Goal: Transaction & Acquisition: Purchase product/service

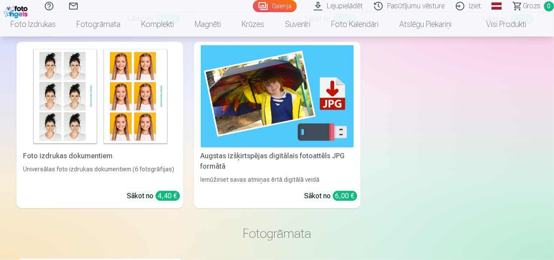
scroll to position [3364, 0]
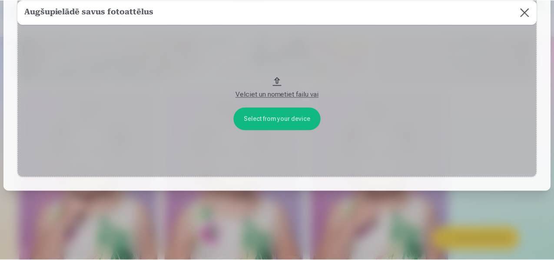
scroll to position [0, 0]
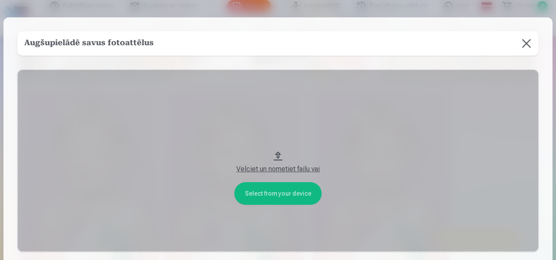
click at [520, 44] on button at bounding box center [526, 43] width 24 height 24
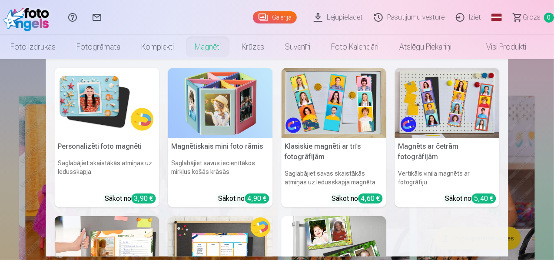
click at [219, 41] on link "Magnēti" at bounding box center [207, 47] width 47 height 24
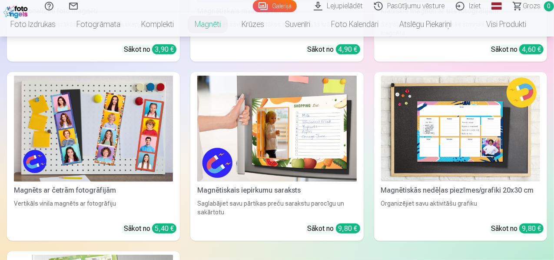
scroll to position [238, 0]
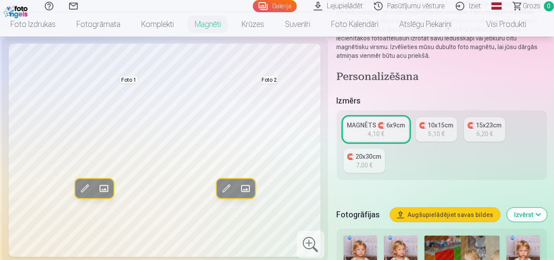
scroll to position [126, 0]
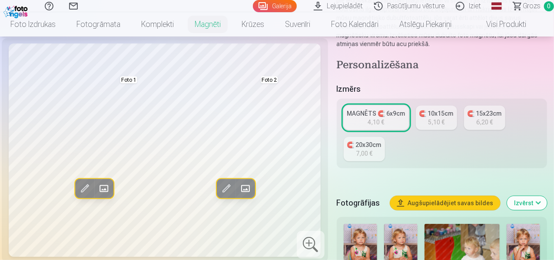
click at [447, 116] on div "🧲 10x15cm" at bounding box center [436, 113] width 34 height 9
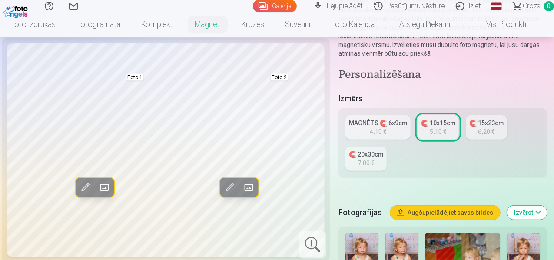
scroll to position [132, 0]
click at [380, 127] on div "4,10 €" at bounding box center [378, 131] width 17 height 9
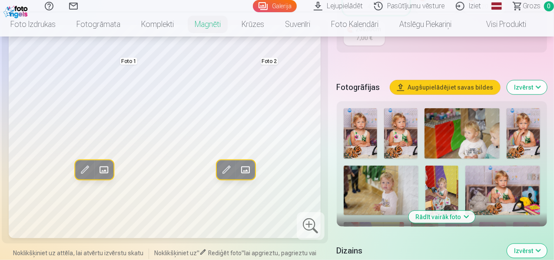
scroll to position [242, 0]
click at [534, 132] on img at bounding box center [523, 133] width 33 height 50
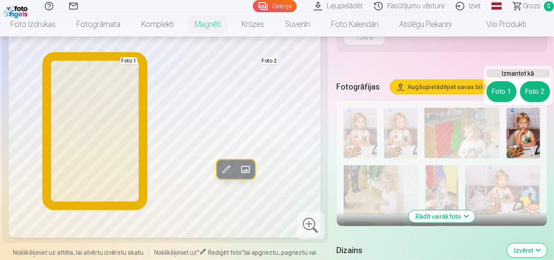
click at [504, 92] on button "Foto 1" at bounding box center [502, 91] width 30 height 21
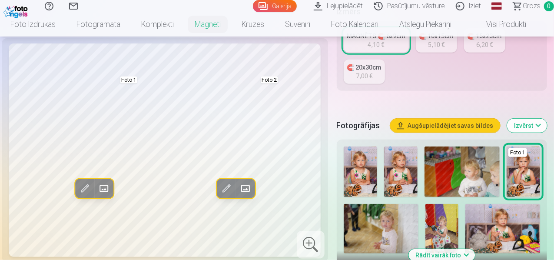
scroll to position [208, 0]
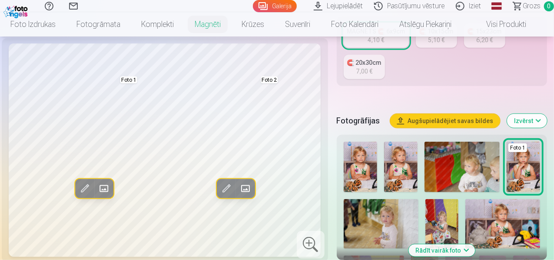
click at [528, 120] on button "Izvērst" at bounding box center [527, 121] width 40 height 14
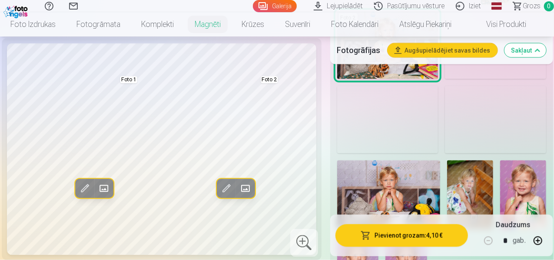
scroll to position [794, 0]
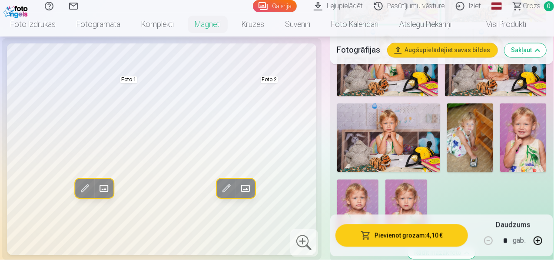
click at [535, 126] on img at bounding box center [523, 137] width 46 height 69
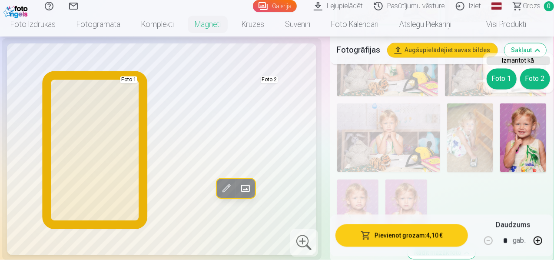
click at [500, 76] on button "Foto 1" at bounding box center [502, 79] width 30 height 21
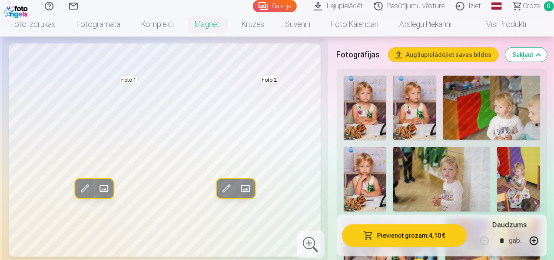
scroll to position [269, 0]
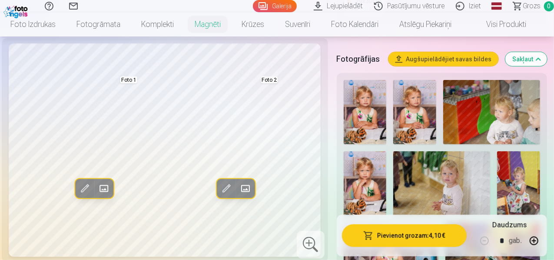
click at [378, 93] on img at bounding box center [365, 112] width 43 height 64
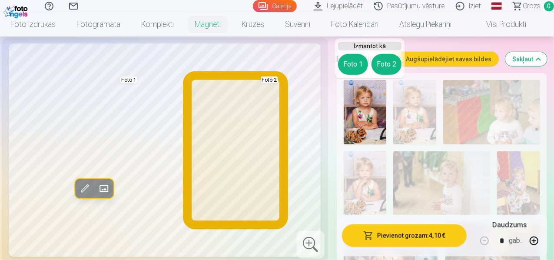
click at [384, 66] on button "Foto 2" at bounding box center [386, 64] width 30 height 21
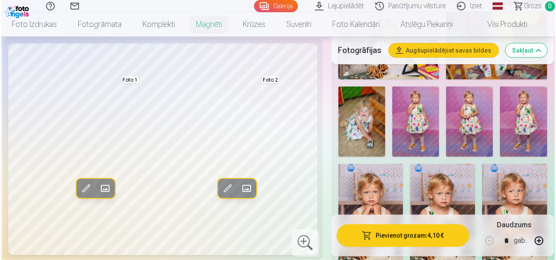
scroll to position [480, 0]
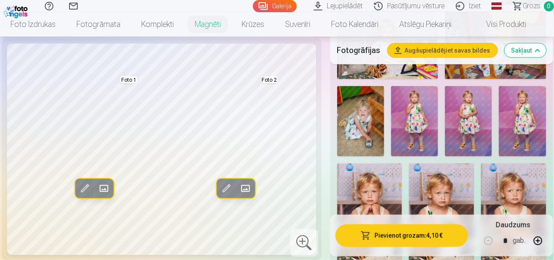
click at [395, 239] on button "Pievienot grozam : 4,10 €" at bounding box center [401, 235] width 133 height 23
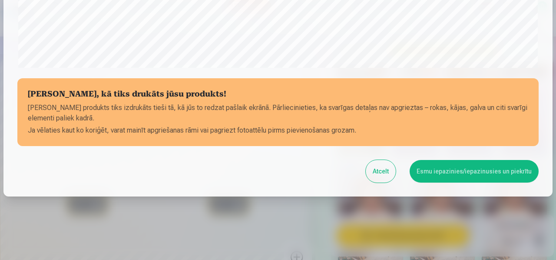
scroll to position [359, 0]
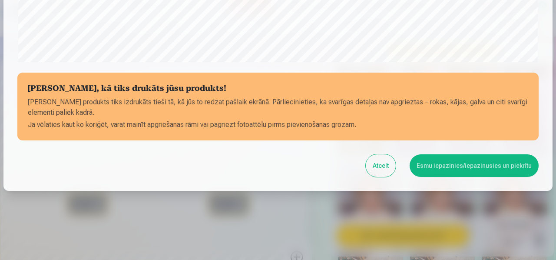
click at [472, 159] on button "Esmu iepazinies/iepazinusies un piekrītu" at bounding box center [474, 165] width 129 height 23
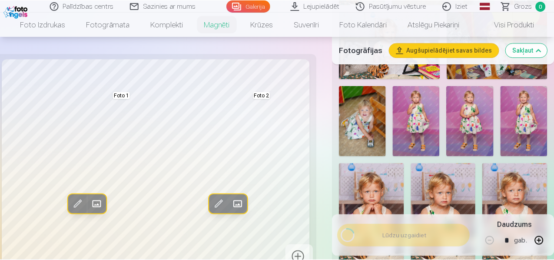
scroll to position [358, 0]
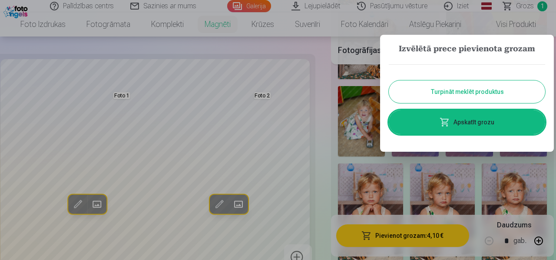
click at [462, 86] on button "Turpināt meklēt produktus" at bounding box center [467, 91] width 156 height 23
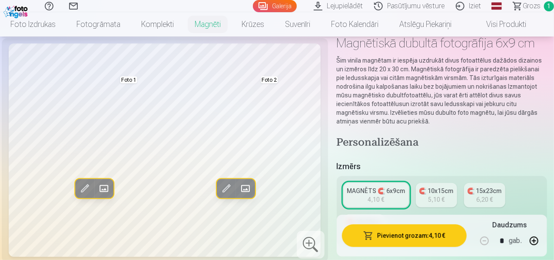
scroll to position [46, 0]
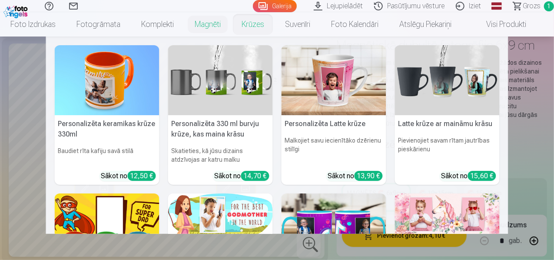
click at [254, 24] on link "Krūzes" at bounding box center [252, 24] width 43 height 24
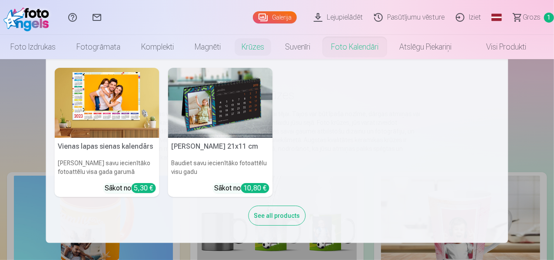
click at [369, 45] on link "Foto kalendāri" at bounding box center [355, 47] width 68 height 24
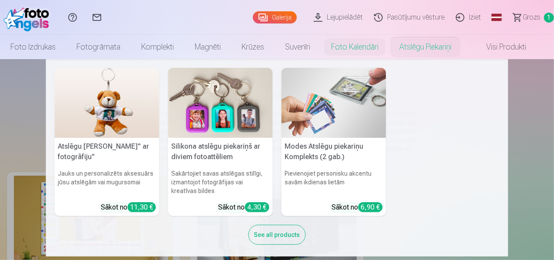
click at [427, 46] on link "Atslēgu piekariņi" at bounding box center [425, 47] width 73 height 24
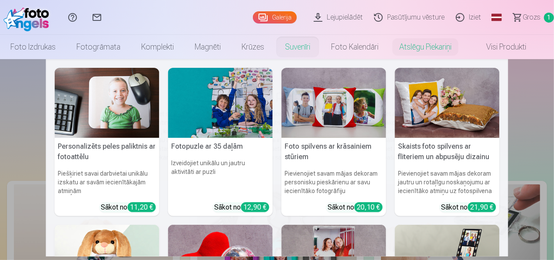
click at [303, 46] on link "Suvenīri" at bounding box center [298, 47] width 46 height 24
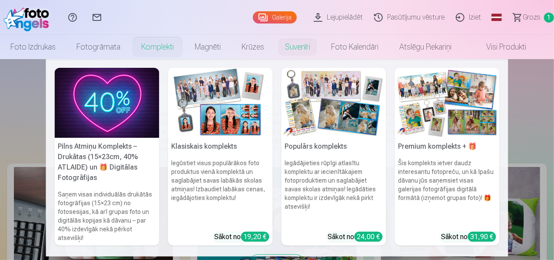
click at [113, 112] on img at bounding box center [107, 103] width 105 height 70
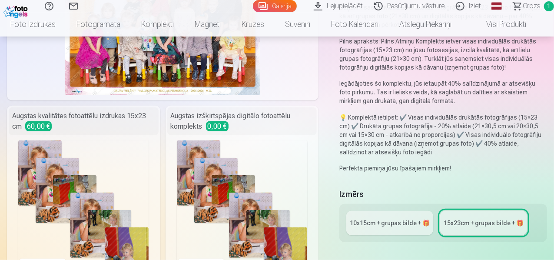
scroll to position [140, 0]
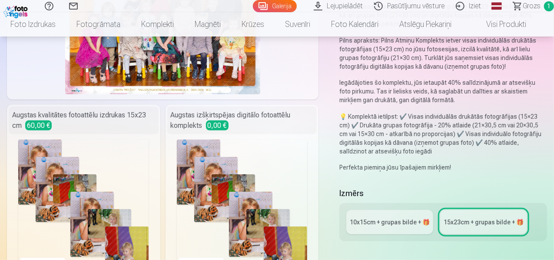
click at [384, 148] on p "💡 Komplektā ietilpst: ✔️ Visas individuālās drukātās fotogrāfijas (15×23 cm) ✔️…" at bounding box center [443, 133] width 208 height 43
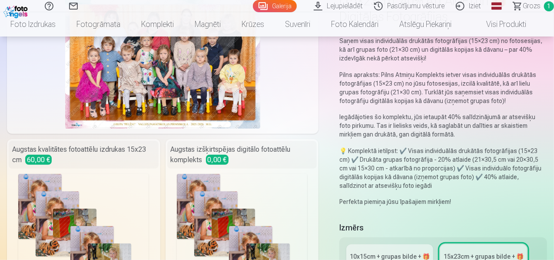
scroll to position [0, 0]
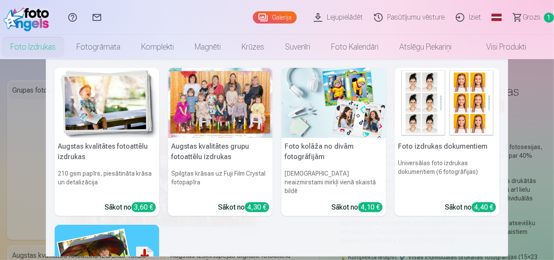
click at [37, 40] on link "Foto izdrukas" at bounding box center [33, 47] width 66 height 24
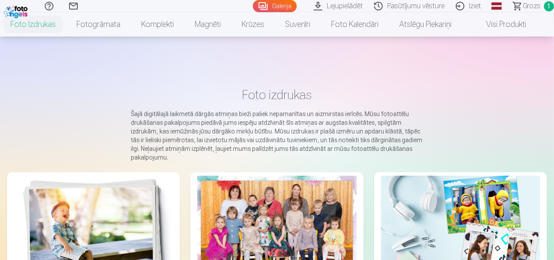
scroll to position [112, 0]
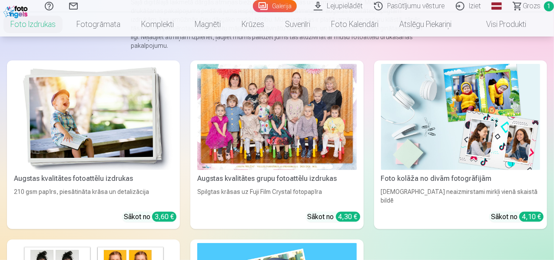
click at [215, 173] on div "Augstas kvalitātes grupu fotoattēlu izdrukas" at bounding box center [277, 178] width 166 height 10
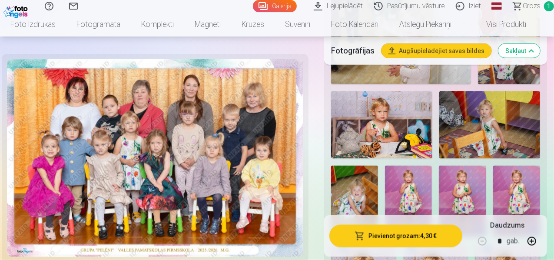
scroll to position [555, 0]
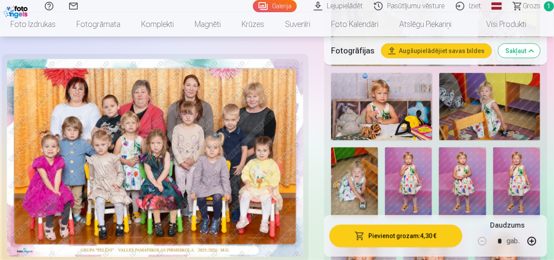
click at [519, 170] on img at bounding box center [516, 182] width 47 height 70
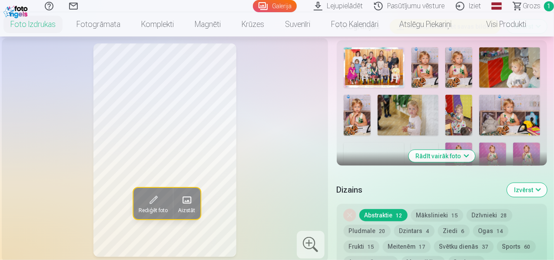
scroll to position [318, 0]
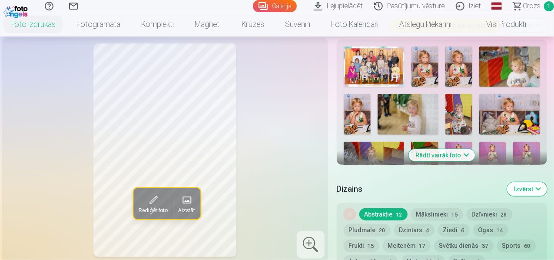
click at [450, 149] on button "Rādīt vairāk foto" at bounding box center [441, 155] width 66 height 12
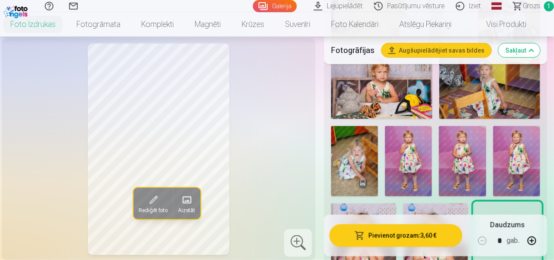
scroll to position [583, 0]
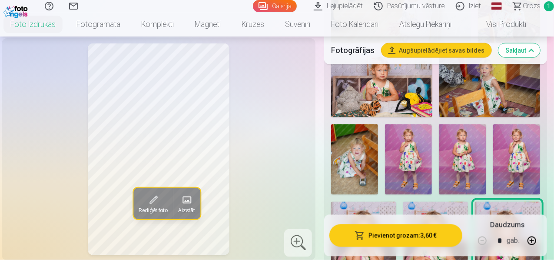
click at [527, 141] on img at bounding box center [516, 159] width 47 height 70
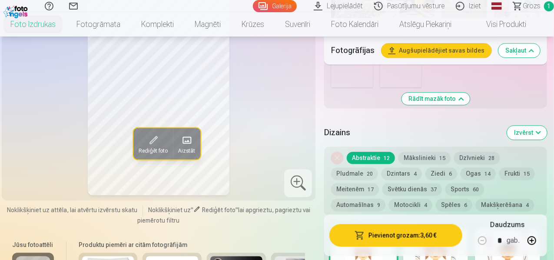
scroll to position [1088, 0]
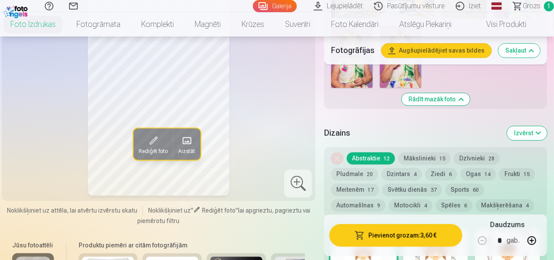
click at [447, 152] on button "Mākslinieki 15" at bounding box center [424, 158] width 52 height 12
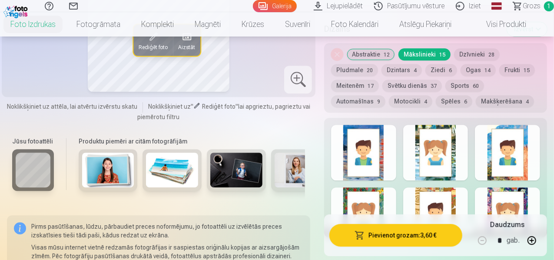
scroll to position [1193, 0]
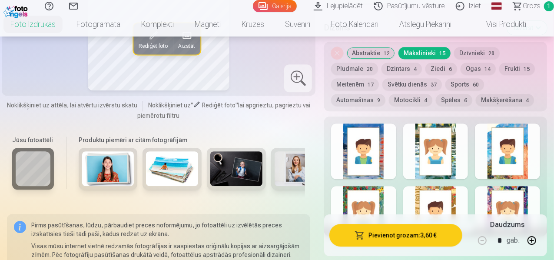
click at [447, 130] on div at bounding box center [435, 151] width 65 height 56
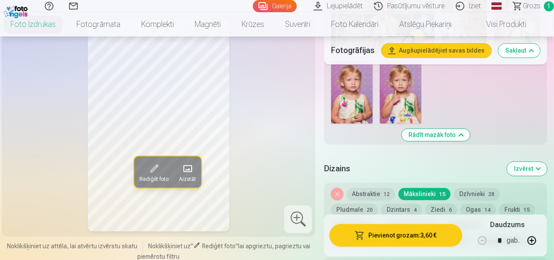
scroll to position [1082, 0]
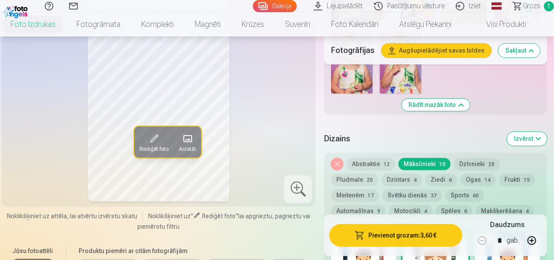
click at [488, 158] on button "Dzīvnieki 28" at bounding box center [477, 164] width 46 height 12
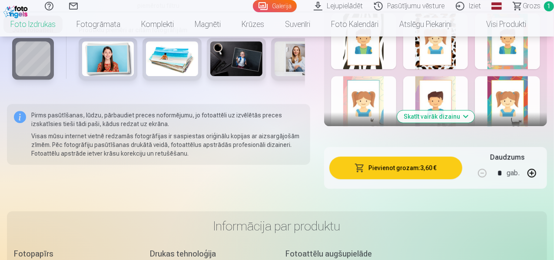
scroll to position [1230, 0]
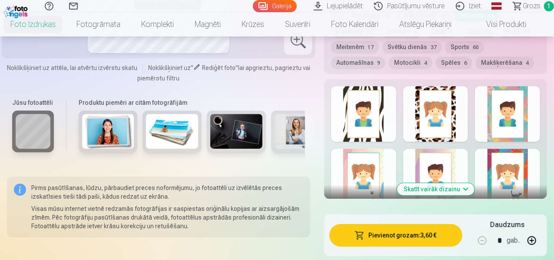
click at [456, 183] on button "Skatīt vairāk dizainu" at bounding box center [435, 189] width 77 height 12
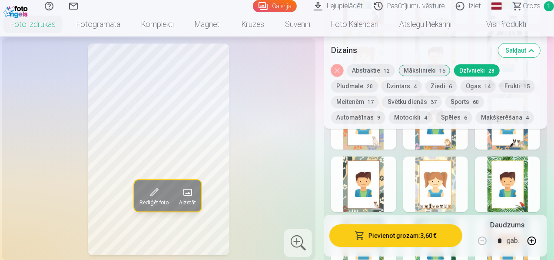
scroll to position [1468, 0]
click at [456, 166] on div at bounding box center [435, 184] width 65 height 56
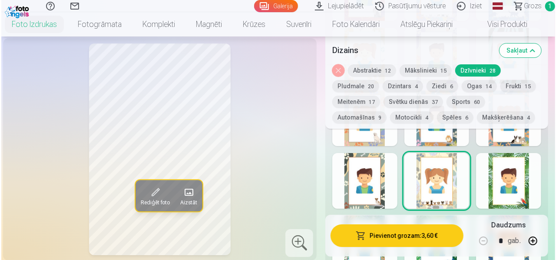
scroll to position [1470, 0]
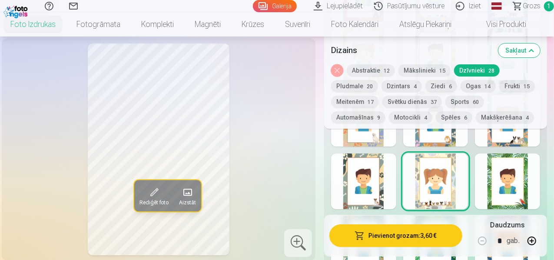
click at [423, 234] on button "Pievienot grozam : 3,60 €" at bounding box center [395, 235] width 133 height 23
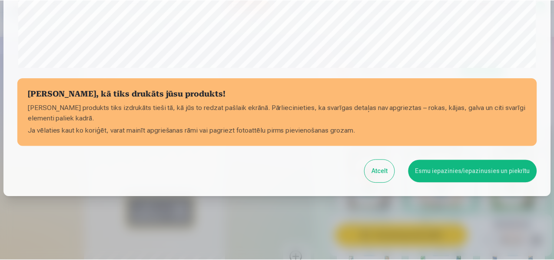
scroll to position [359, 0]
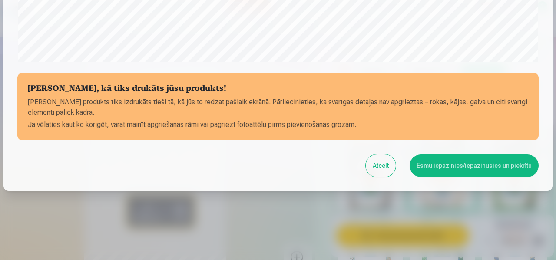
click at [464, 164] on button "Esmu iepazinies/iepazinusies un piekrītu" at bounding box center [474, 165] width 129 height 23
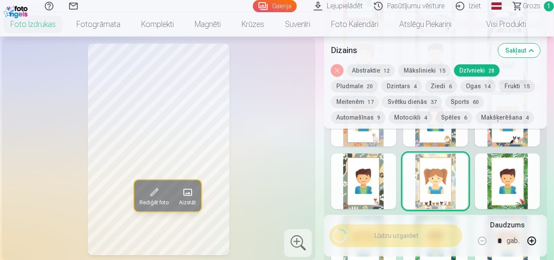
scroll to position [358, 0]
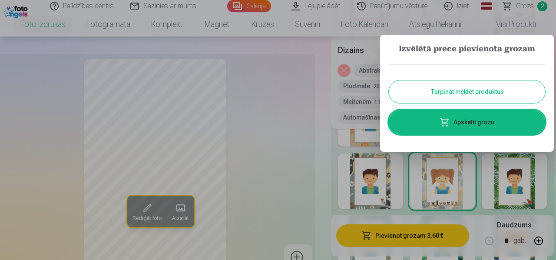
click at [472, 92] on button "Turpināt meklēt produktus" at bounding box center [467, 91] width 156 height 23
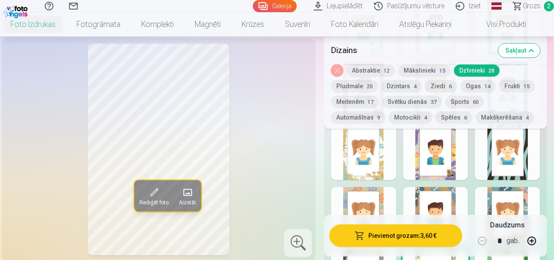
scroll to position [1373, 0]
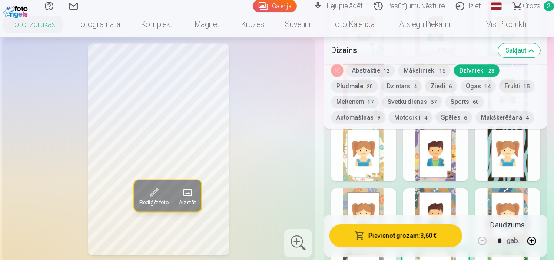
click at [524, 53] on button "Sakļaut" at bounding box center [519, 50] width 42 height 14
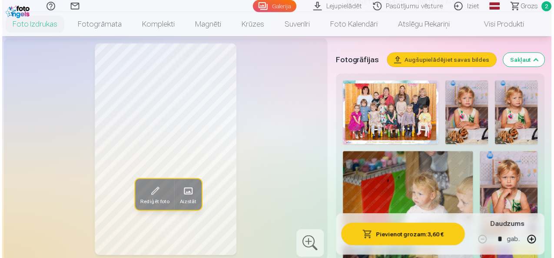
scroll to position [286, 0]
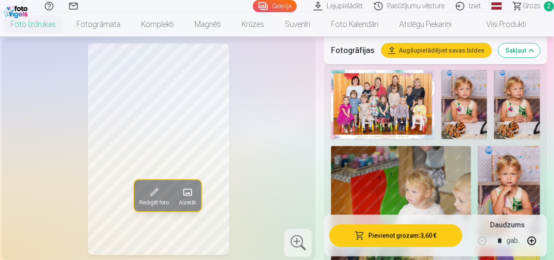
click at [412, 113] on img at bounding box center [382, 104] width 103 height 69
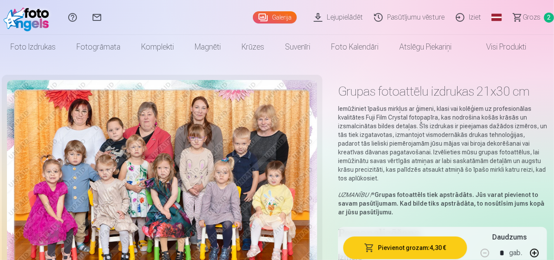
click at [417, 242] on button "Pievienot grozam : 4,30 €" at bounding box center [405, 247] width 124 height 23
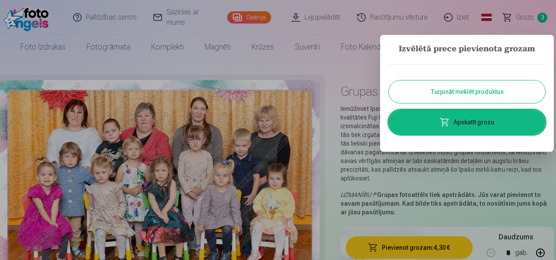
click at [500, 86] on button "Turpināt meklēt produktus" at bounding box center [467, 91] width 156 height 23
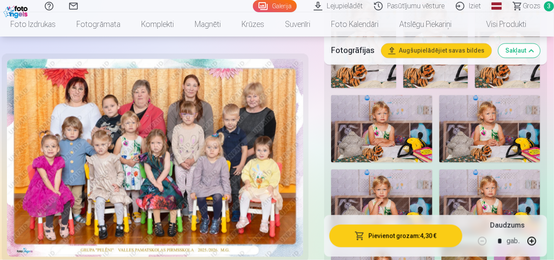
scroll to position [807, 0]
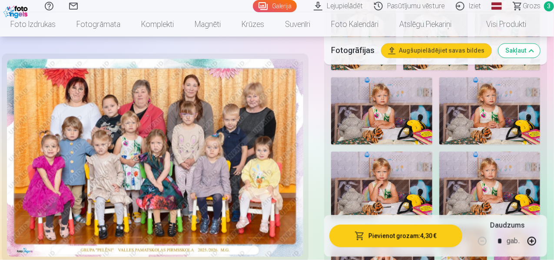
click at [456, 111] on img at bounding box center [489, 110] width 101 height 67
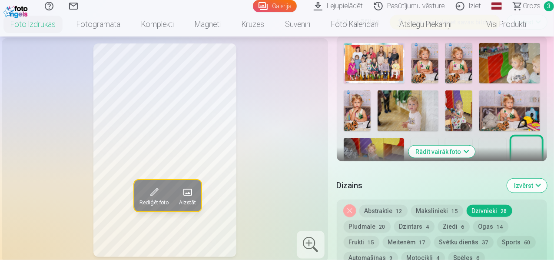
scroll to position [322, 0]
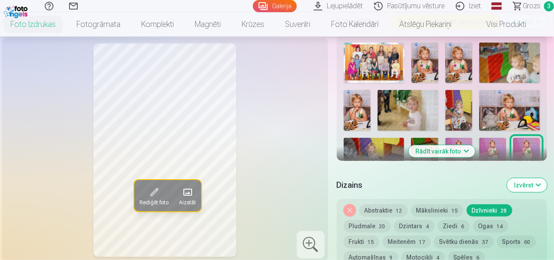
click at [450, 145] on button "Rādīt vairāk foto" at bounding box center [441, 151] width 66 height 12
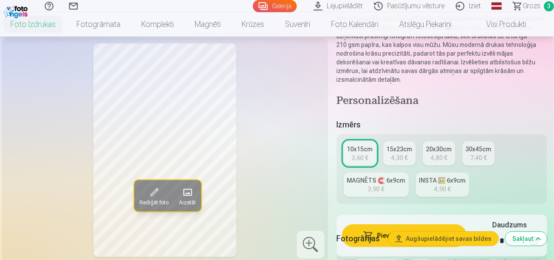
scroll to position [106, 0]
click at [447, 184] on div "4,90 €" at bounding box center [442, 188] width 17 height 9
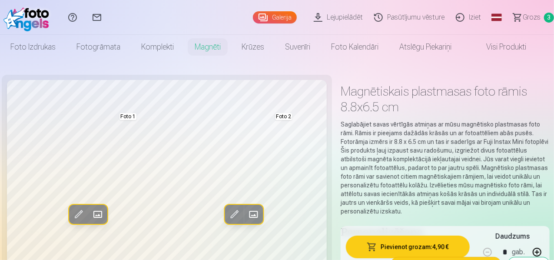
click at [524, 10] on link "Grozs 3" at bounding box center [529, 17] width 49 height 35
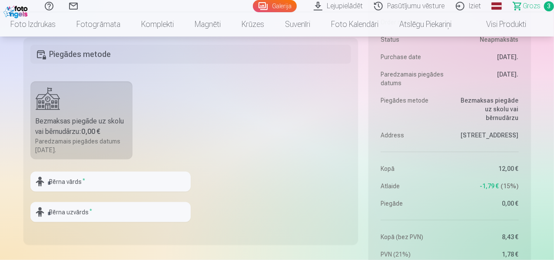
scroll to position [458, 0]
click at [98, 134] on b "0,00 €" at bounding box center [91, 130] width 19 height 8
click at [103, 180] on input "text" at bounding box center [110, 181] width 160 height 20
type input "******"
type input "********"
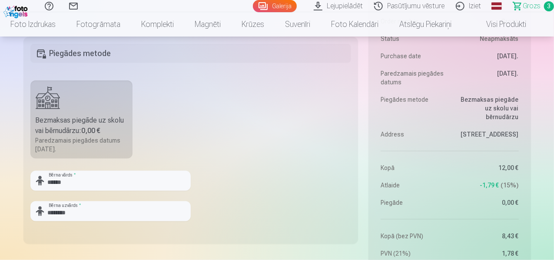
click at [244, 141] on fieldset "Piegādes metode Bezmaksas piegāde uz skolu vai bērnudārzu : 0,00 € Paredzamais …" at bounding box center [190, 140] width 335 height 207
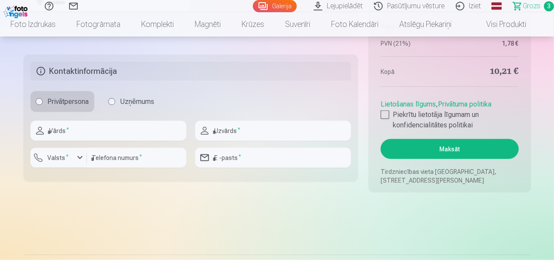
scroll to position [668, 0]
click at [171, 129] on input "text" at bounding box center [108, 130] width 156 height 20
type input "****"
type input "********"
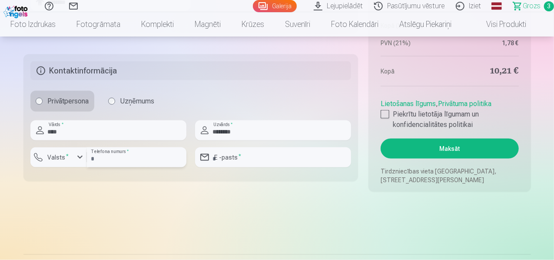
type input "********"
type input "**********"
click at [387, 113] on div at bounding box center [385, 114] width 9 height 9
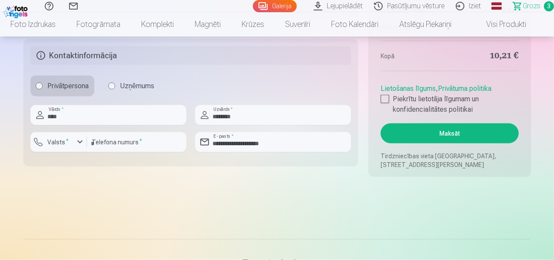
scroll to position [709, 0]
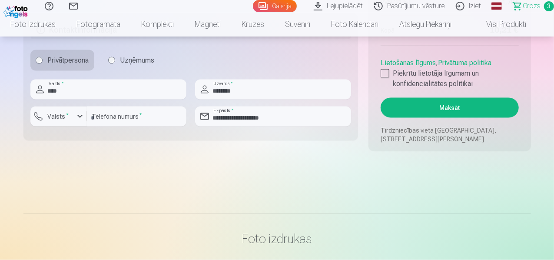
click at [452, 104] on button "Maksāt" at bounding box center [450, 108] width 138 height 20
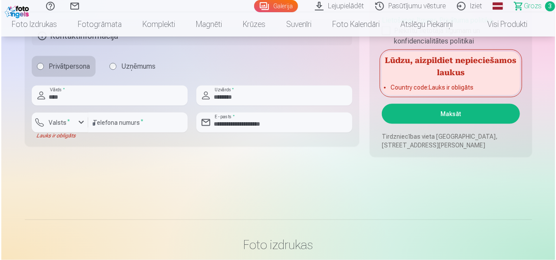
scroll to position [702, 0]
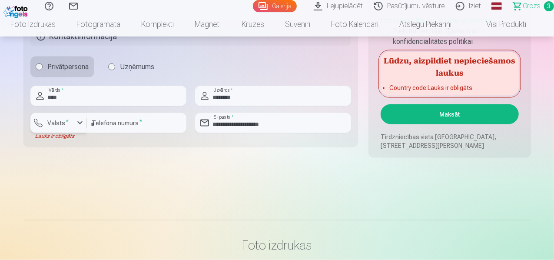
click at [75, 126] on div "button" at bounding box center [80, 123] width 10 height 10
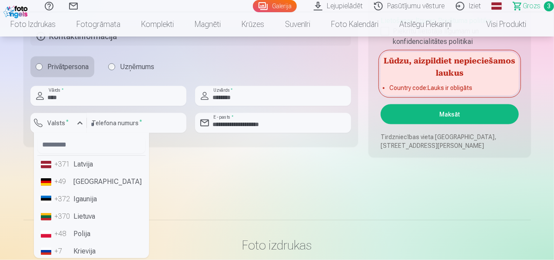
click at [75, 161] on li "+371 Latvija" at bounding box center [91, 164] width 108 height 17
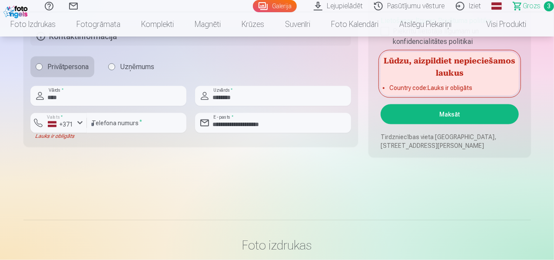
click at [445, 113] on button "Maksāt" at bounding box center [450, 114] width 138 height 20
